Goal: Communication & Community: Answer question/provide support

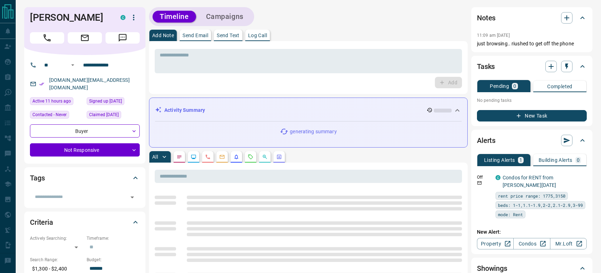
click at [199, 35] on p "Send Email" at bounding box center [196, 35] width 26 height 5
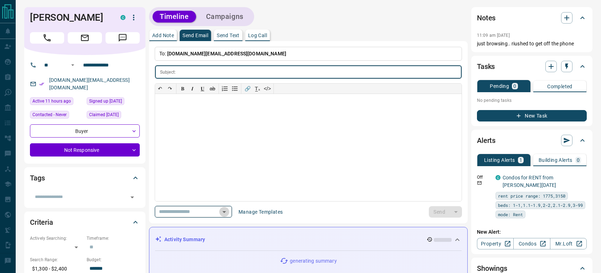
click at [228, 209] on icon "Open" at bounding box center [224, 211] width 9 height 9
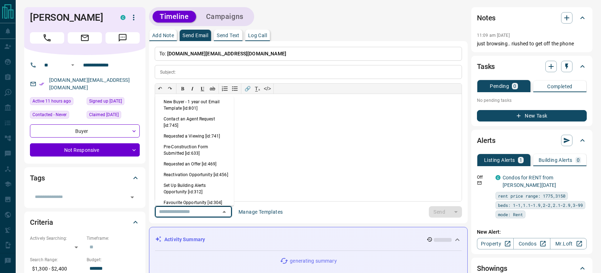
scroll to position [416, 0]
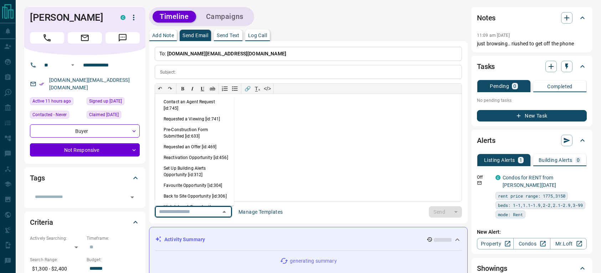
click at [177, 162] on li "Reactivation Opportunity [id:456]" at bounding box center [194, 157] width 79 height 11
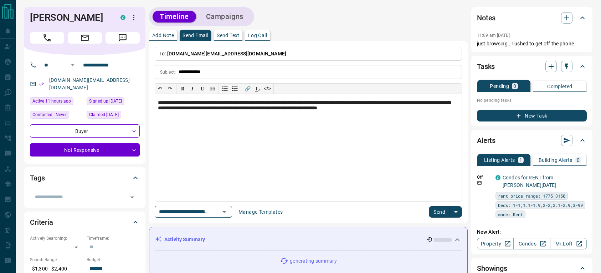
type input "**********"
click at [442, 209] on button "Send" at bounding box center [439, 211] width 21 height 11
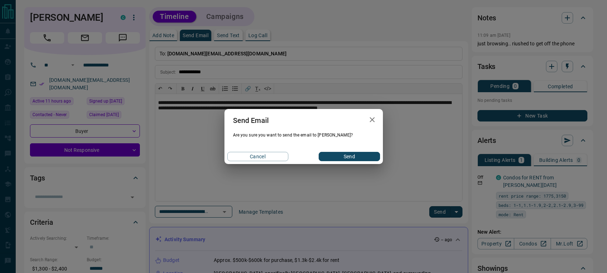
drag, startPoint x: 364, startPoint y: 154, endPoint x: 487, endPoint y: 122, distance: 127.0
click at [364, 154] on button "Send" at bounding box center [349, 156] width 61 height 9
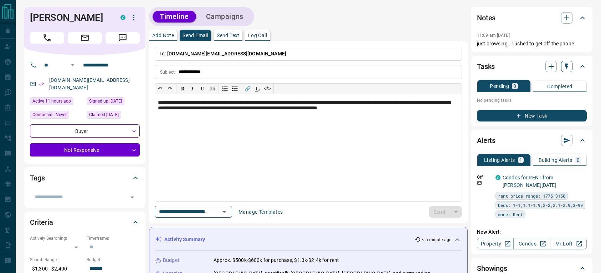
click at [567, 67] on icon "button" at bounding box center [567, 67] width 3 height 6
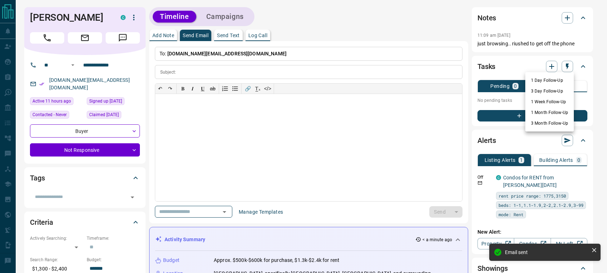
click at [542, 75] on li "1 Day Follow-Up" at bounding box center [549, 80] width 49 height 11
